Goal: Unclear: Unclear

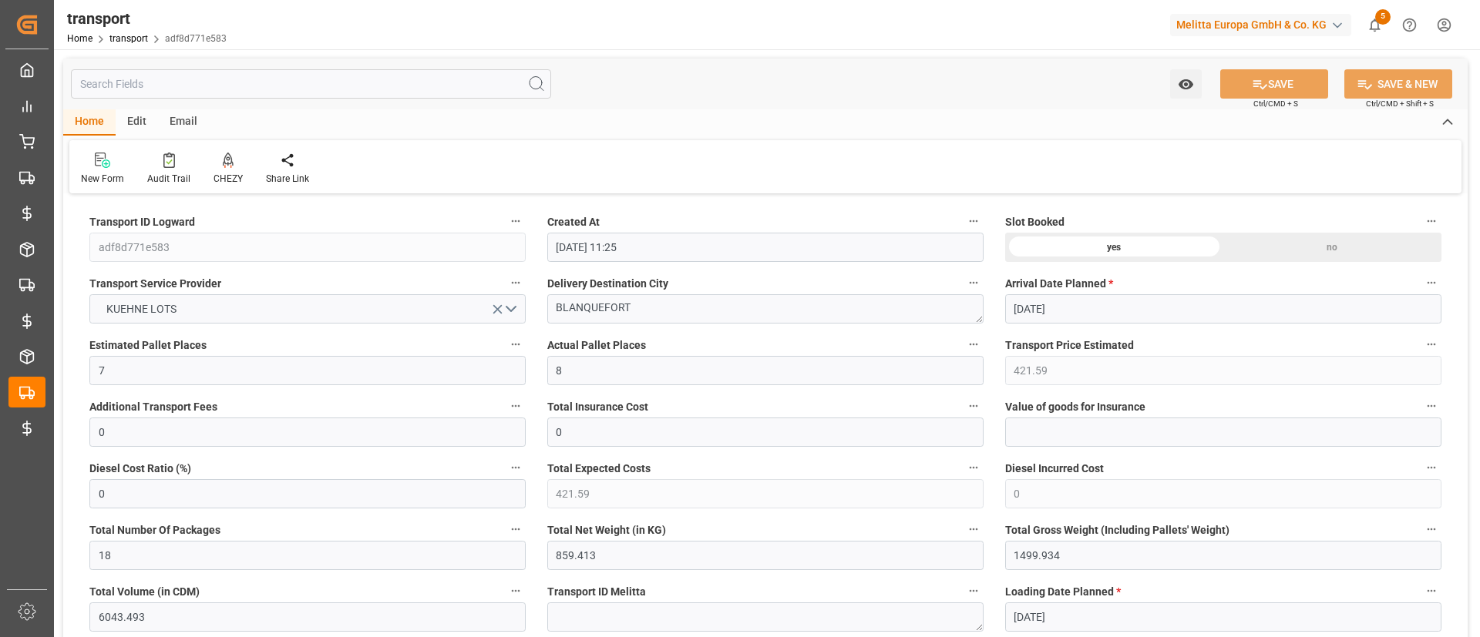
scroll to position [487, 0]
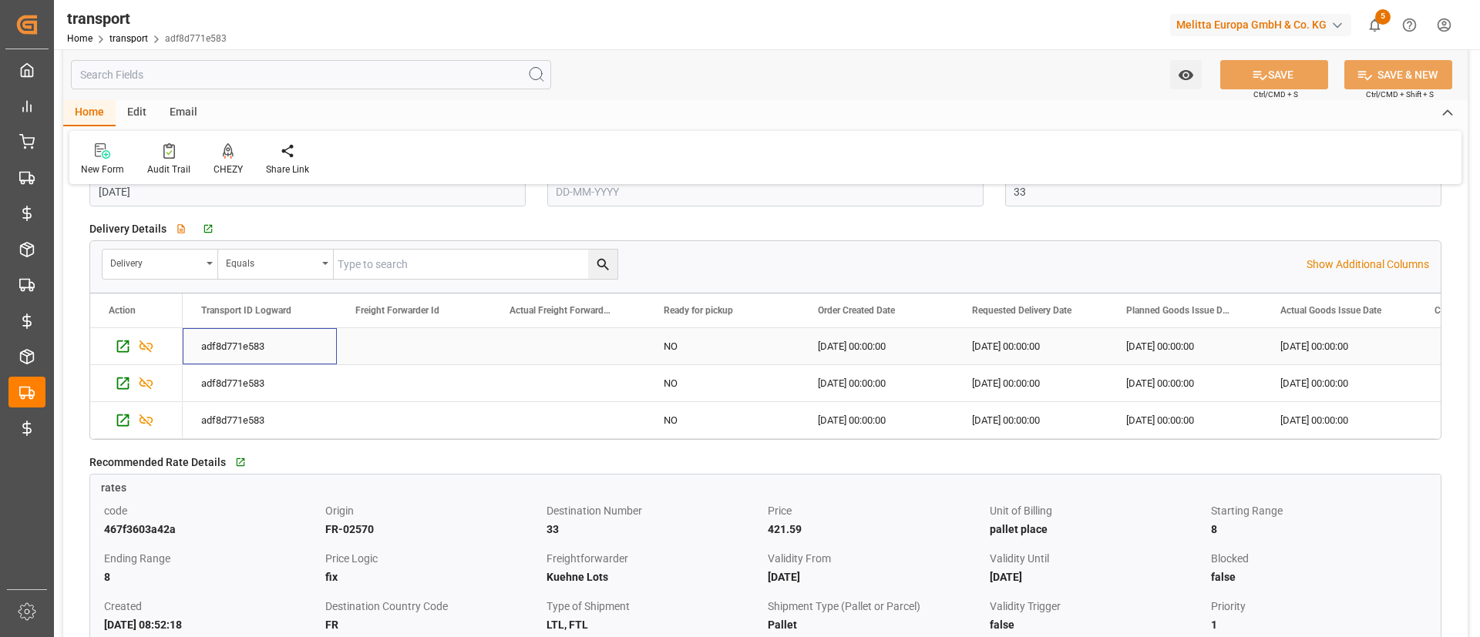
click at [234, 358] on div "adf8d771e583" at bounding box center [260, 346] width 154 height 36
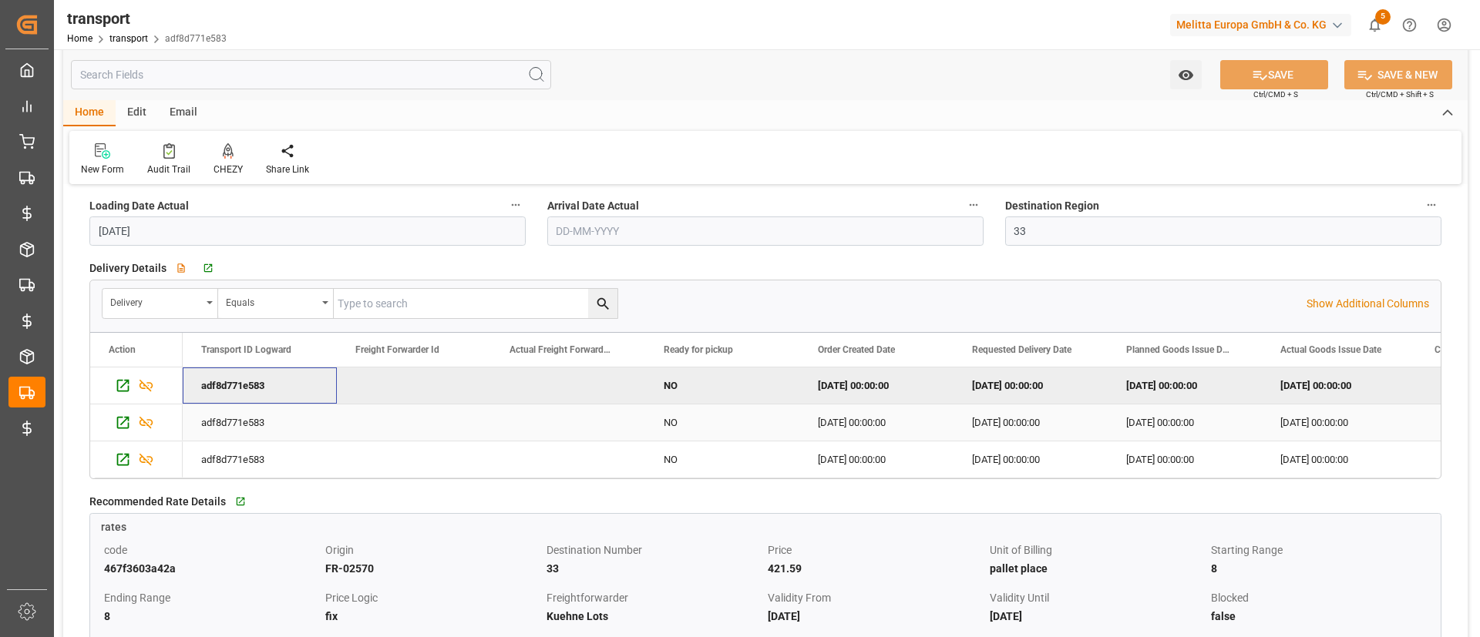
scroll to position [449, 0]
click at [771, 290] on div "Delivery Equals" at bounding box center [704, 302] width 1205 height 31
